Goal: Find specific page/section: Find specific page/section

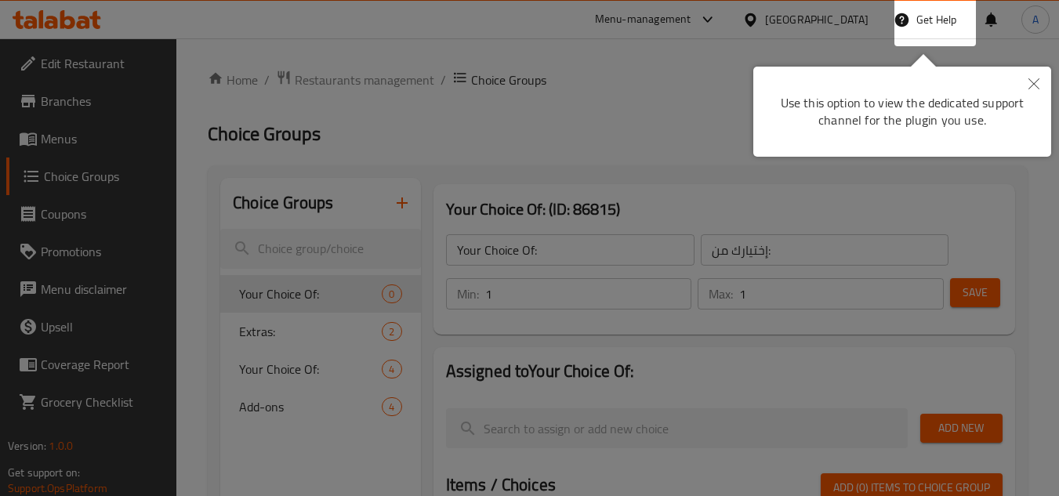
click at [65, 20] on div at bounding box center [529, 248] width 1059 height 496
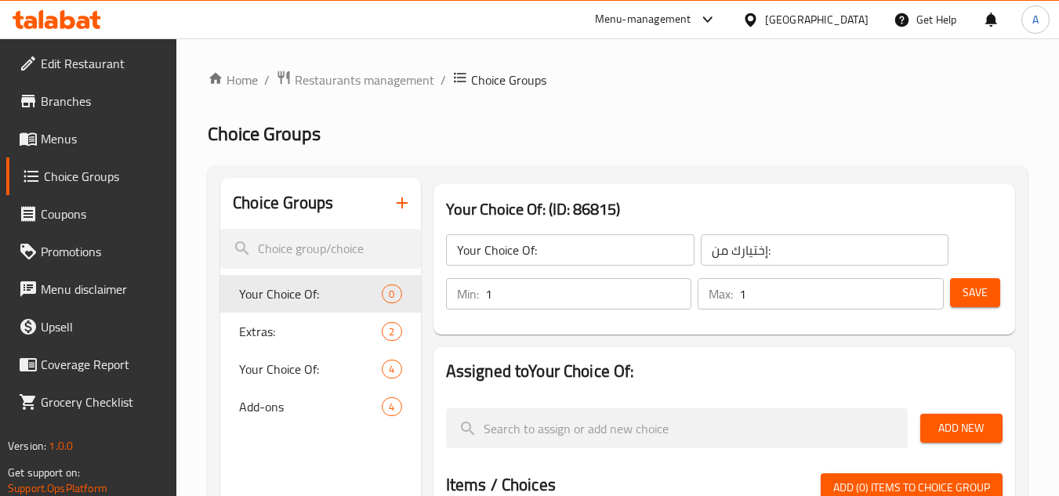
click at [65, 24] on icon at bounding box center [57, 19] width 89 height 19
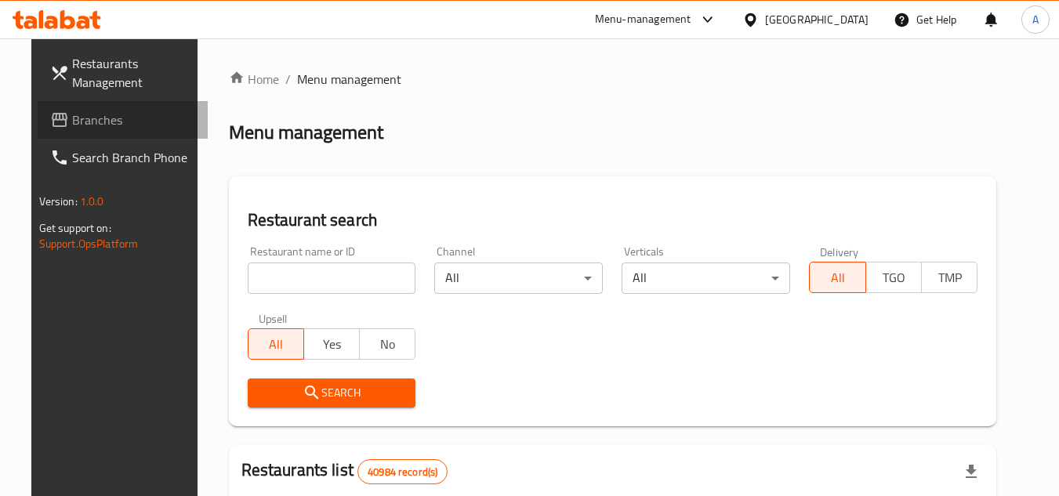
click at [38, 104] on link "Branches" at bounding box center [123, 120] width 171 height 38
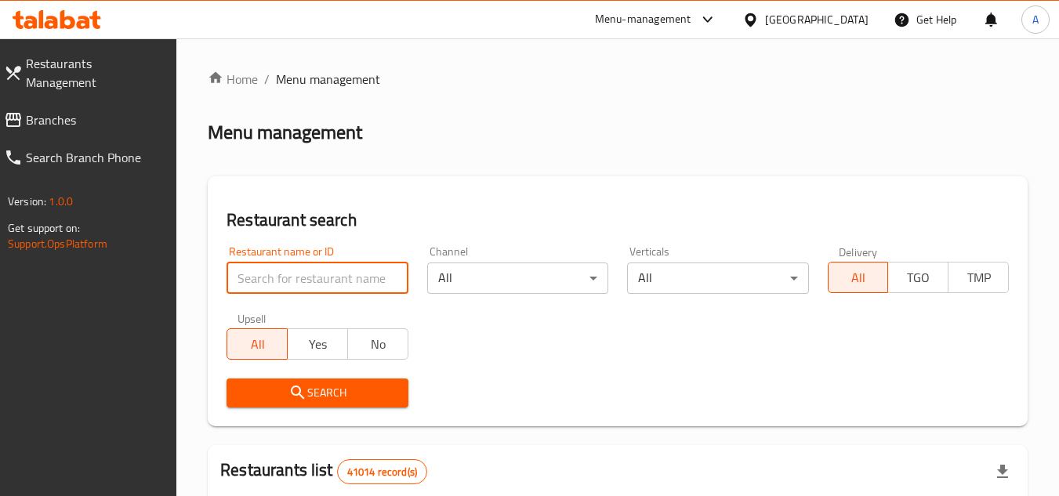
click at [301, 267] on input "search" at bounding box center [317, 278] width 181 height 31
paste input "1968"
type input "1968"
click at [308, 388] on span "Search" at bounding box center [317, 393] width 156 height 20
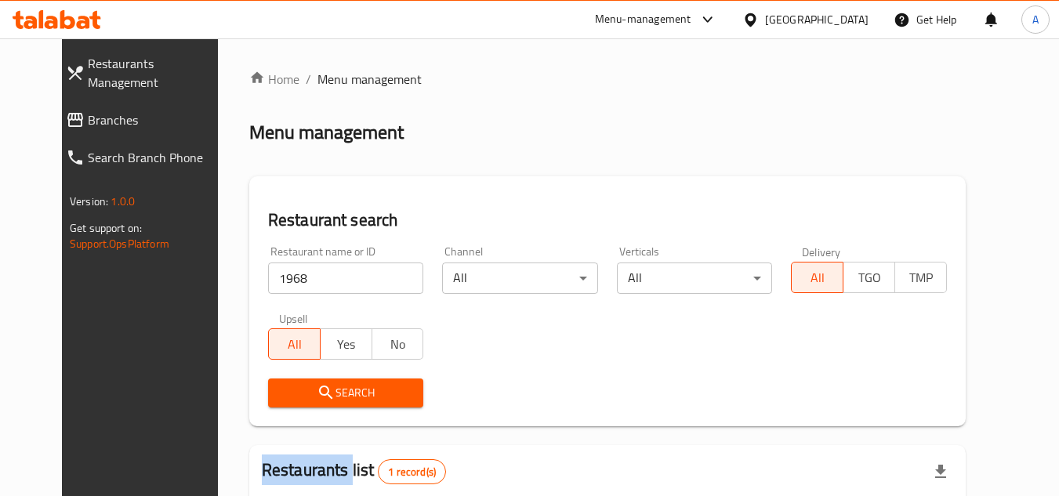
click at [308, 388] on div at bounding box center [529, 248] width 1059 height 496
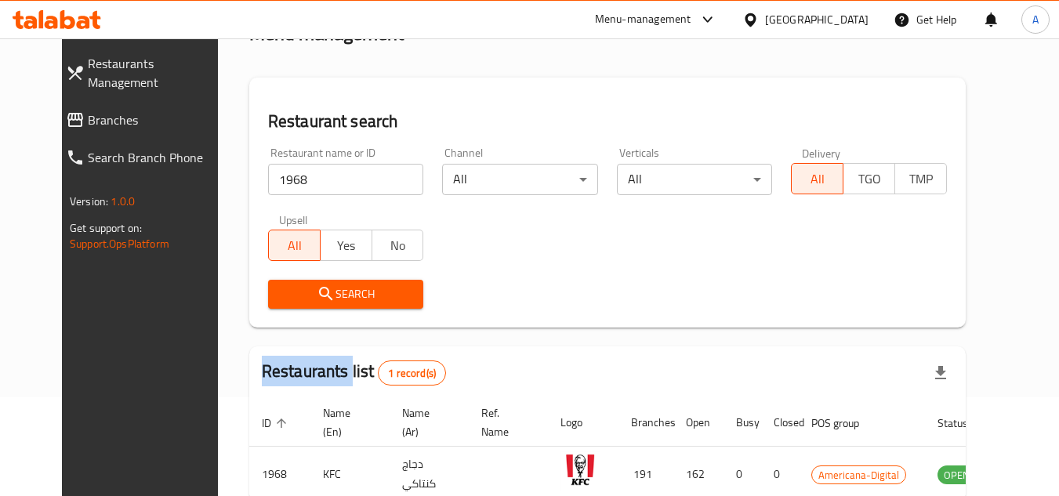
scroll to position [190, 0]
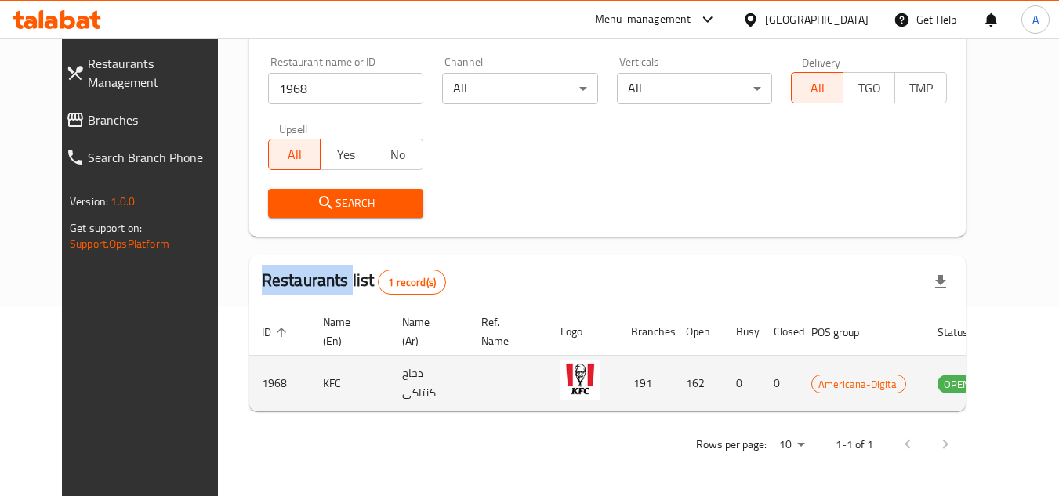
click at [1020, 390] on icon "enhanced table" at bounding box center [1029, 383] width 19 height 19
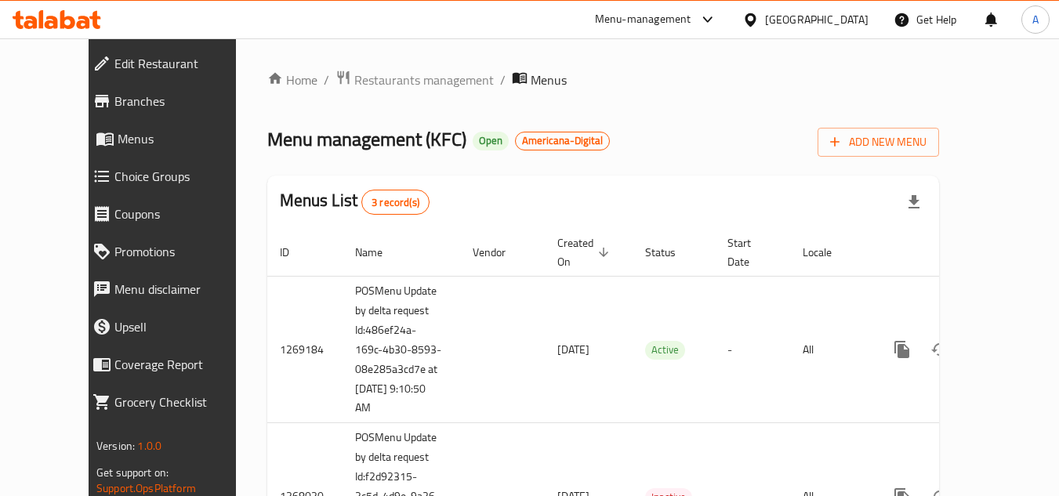
click at [114, 94] on span "Branches" at bounding box center [183, 101] width 139 height 19
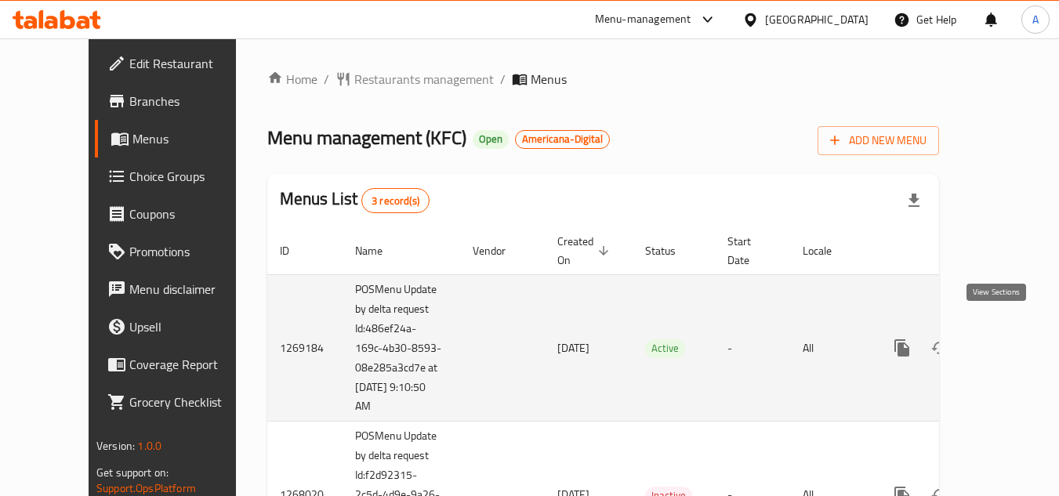
click at [1001, 340] on link "enhanced table" at bounding box center [1016, 348] width 38 height 38
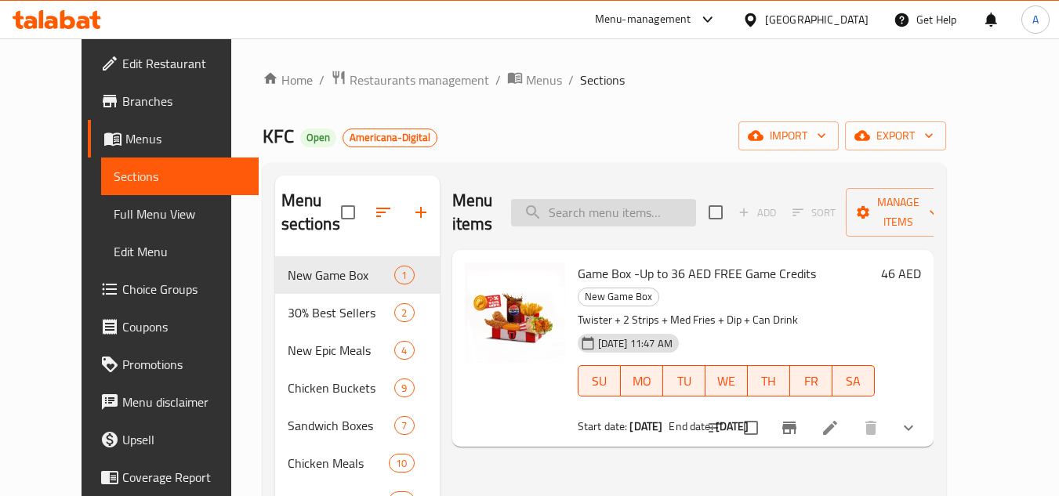
click at [659, 205] on input "search" at bounding box center [603, 212] width 185 height 27
paste input "Game Box"
type input "Game Box"
click at [918, 419] on icon "show more" at bounding box center [908, 428] width 19 height 19
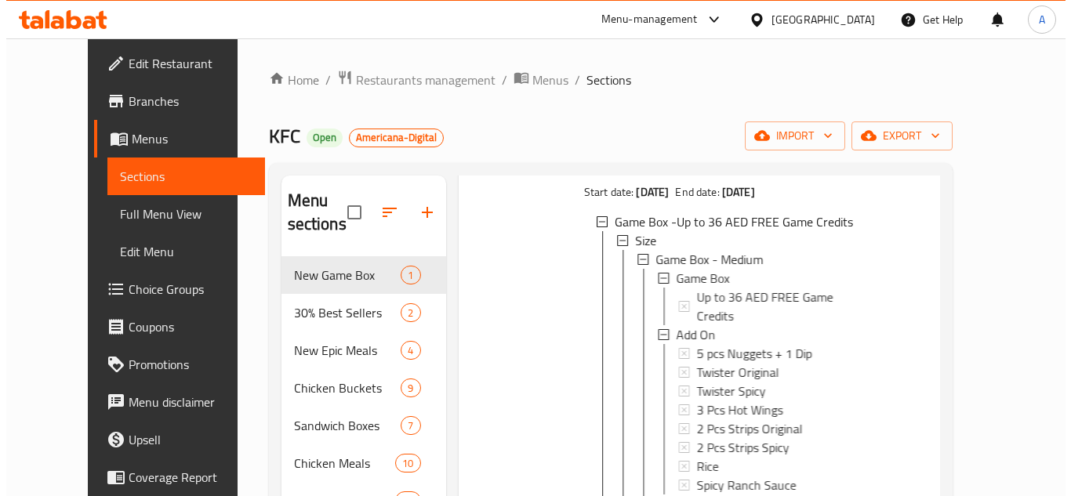
scroll to position [235, 0]
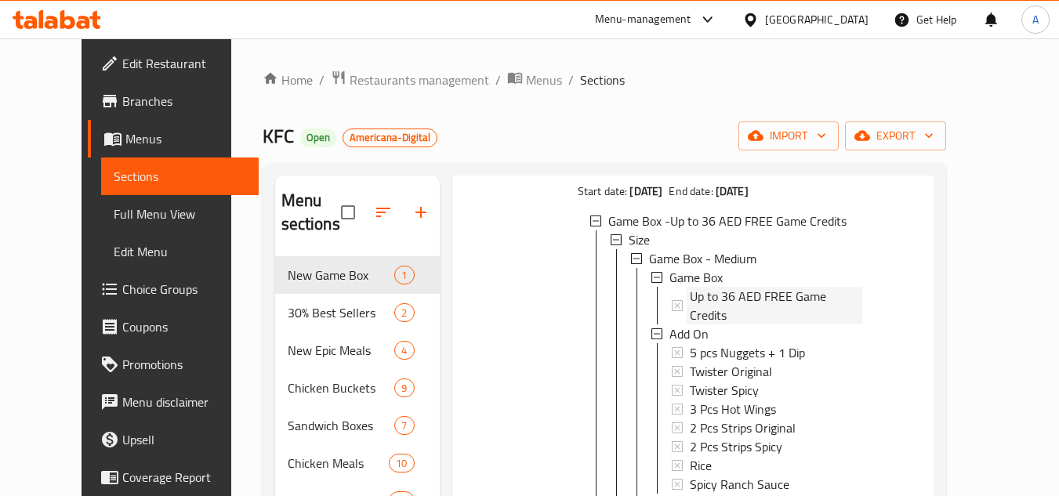
click at [717, 287] on span "Up to 36 AED FREE Game Credits" at bounding box center [776, 306] width 173 height 38
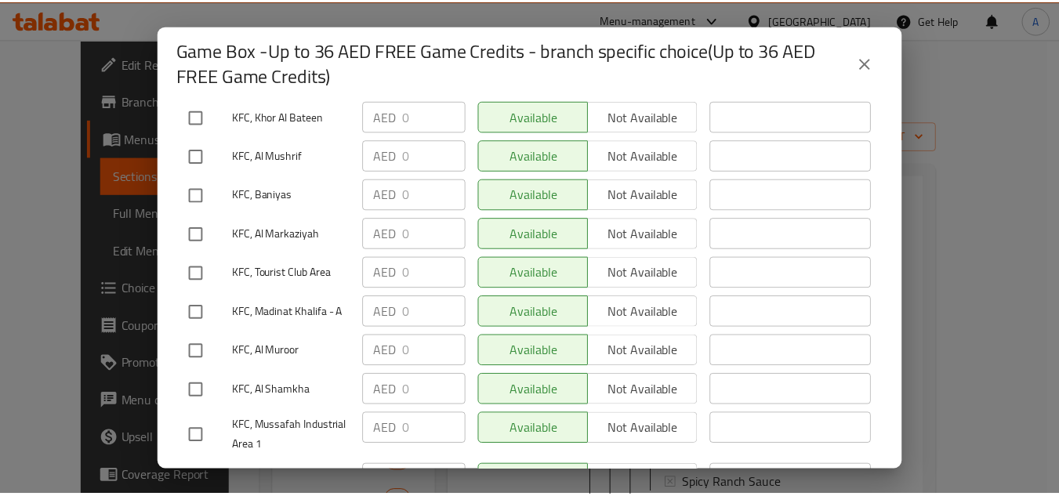
scroll to position [941, 0]
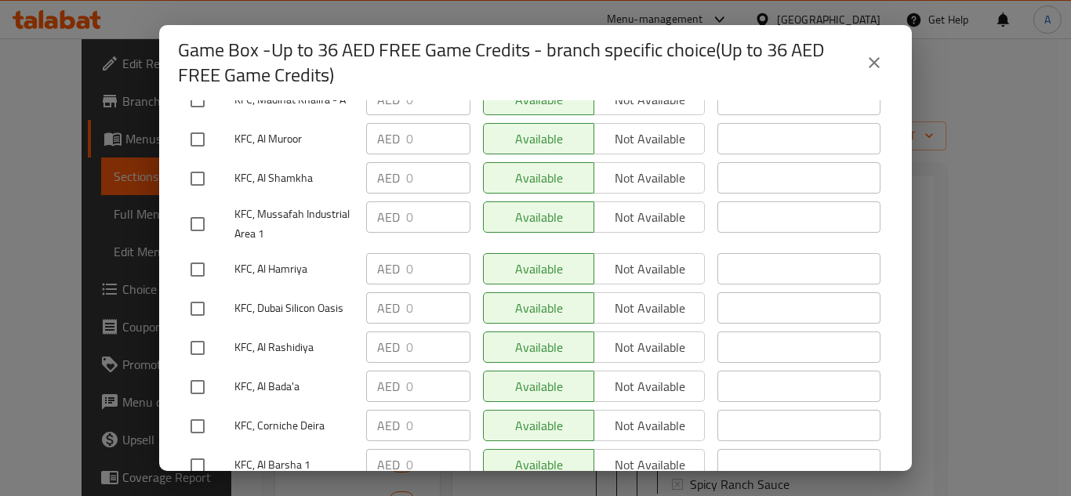
click at [860, 64] on button "close" at bounding box center [874, 63] width 38 height 38
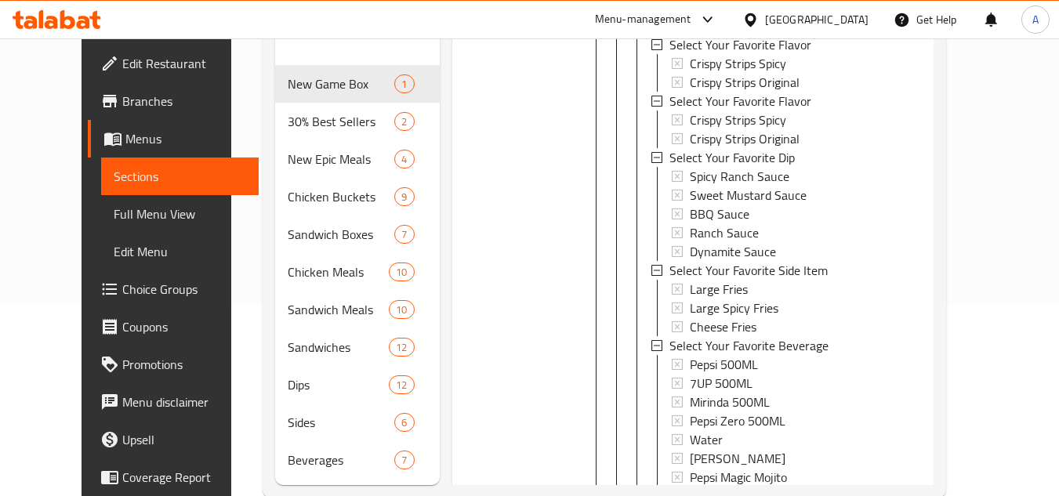
scroll to position [224, 0]
